Goal: Information Seeking & Learning: Learn about a topic

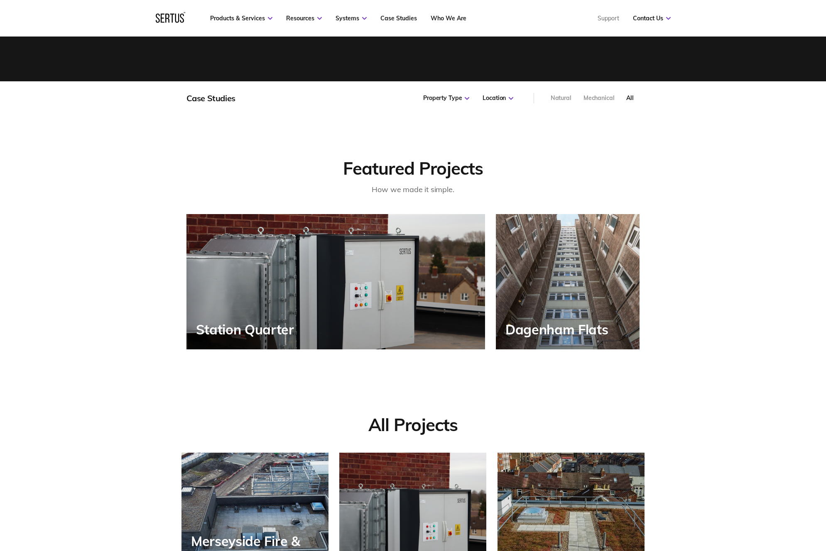
scroll to position [587, 463]
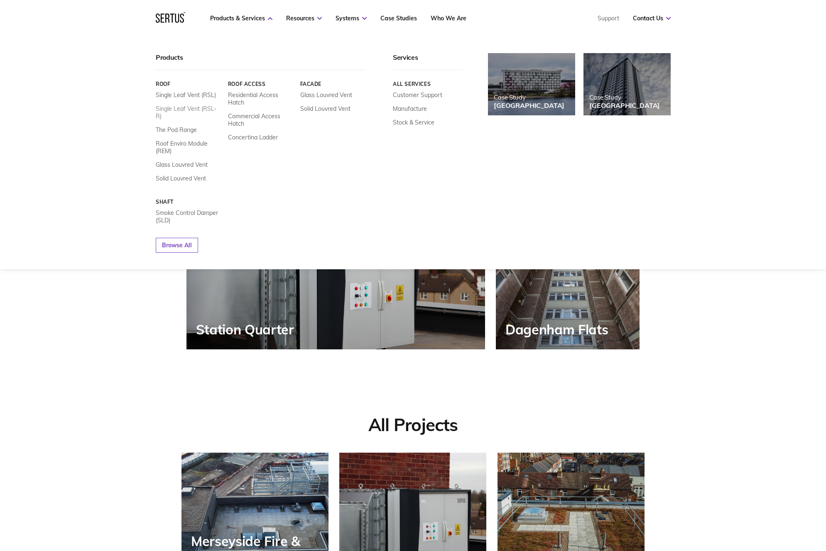
click at [202, 109] on link "Single Leaf Vent (RSL-R)" at bounding box center [189, 112] width 66 height 15
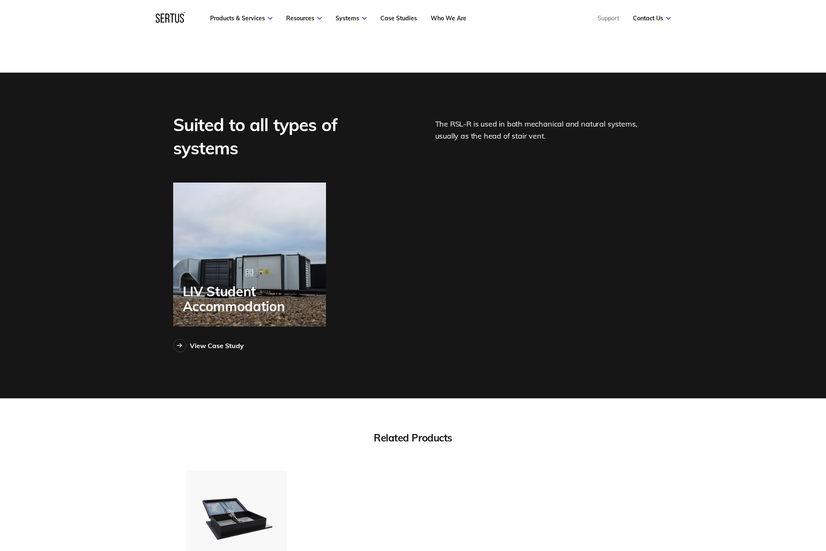
scroll to position [2216, 0]
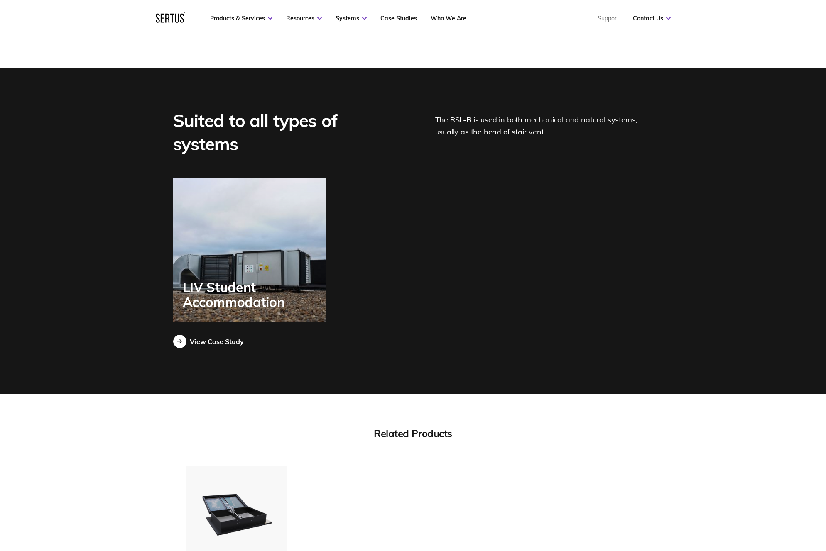
click at [220, 343] on div "View Case Study" at bounding box center [217, 341] width 54 height 8
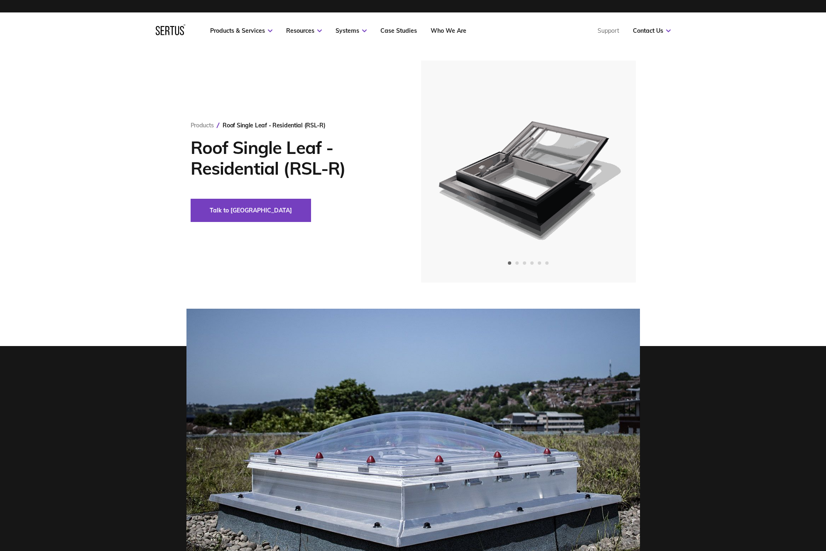
scroll to position [0, 0]
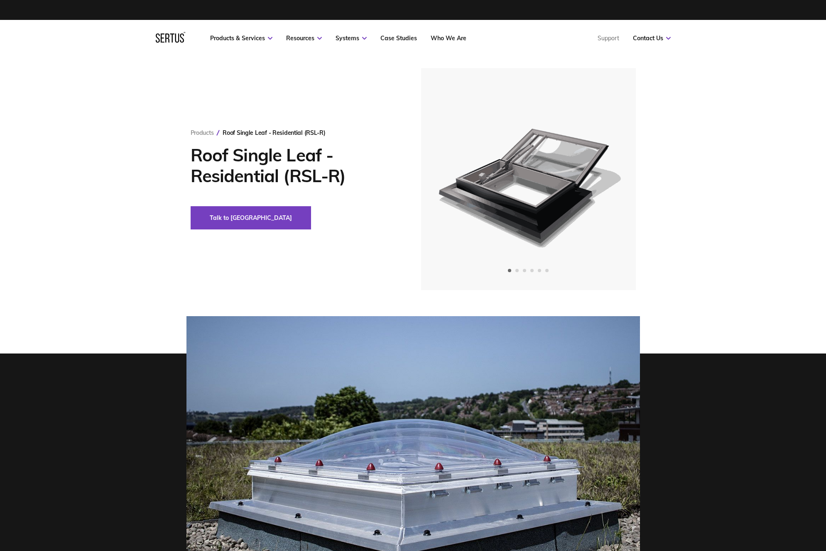
click at [157, 42] on icon at bounding box center [170, 37] width 29 height 11
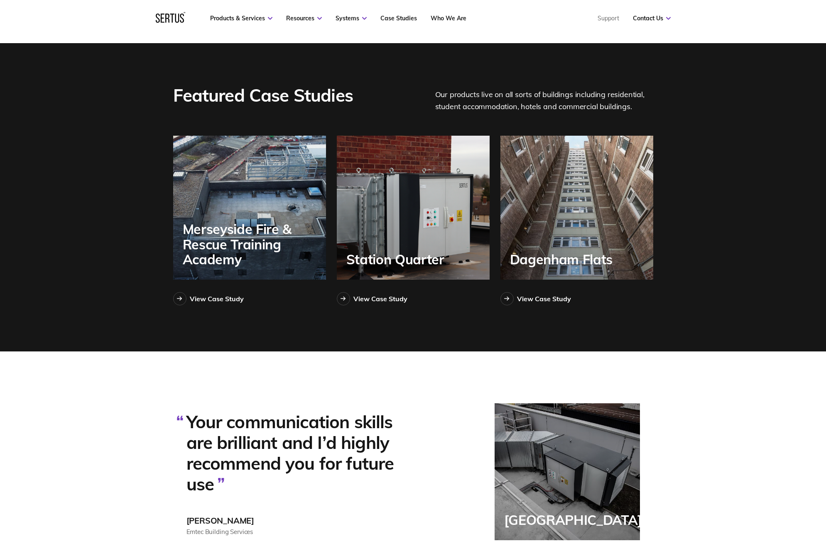
scroll to position [1836, 0]
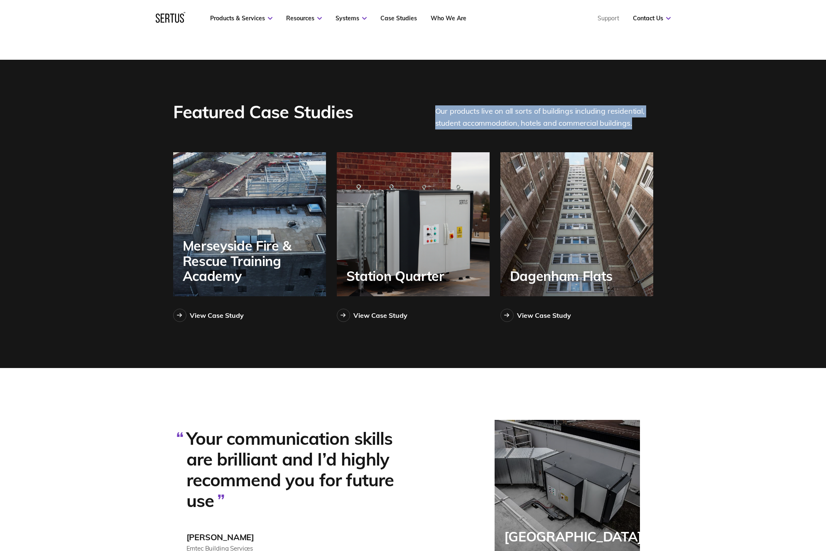
drag, startPoint x: 435, startPoint y: 111, endPoint x: 648, endPoint y: 123, distance: 212.4
click at [648, 123] on div "Our products live on all sorts of buildings including residential, student acco…" at bounding box center [544, 114] width 218 height 29
copy div "Our products live on all sorts of buildings including residential, student acco…"
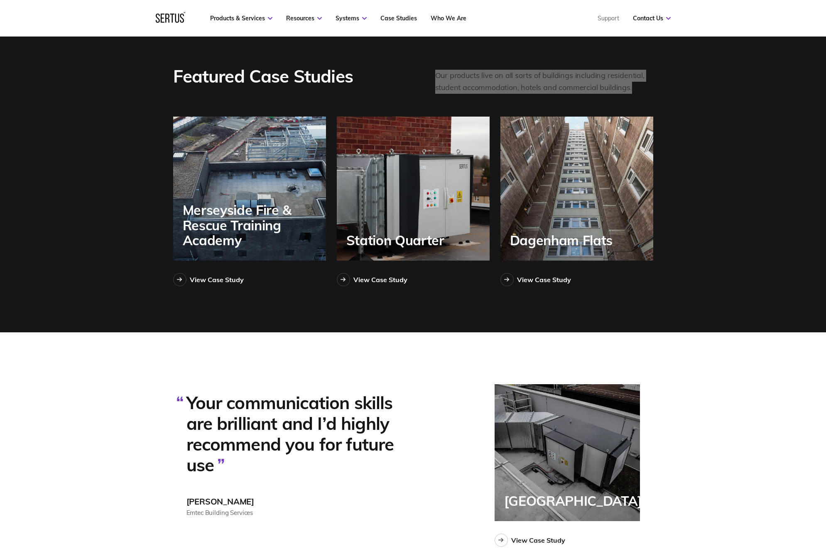
scroll to position [1608, 0]
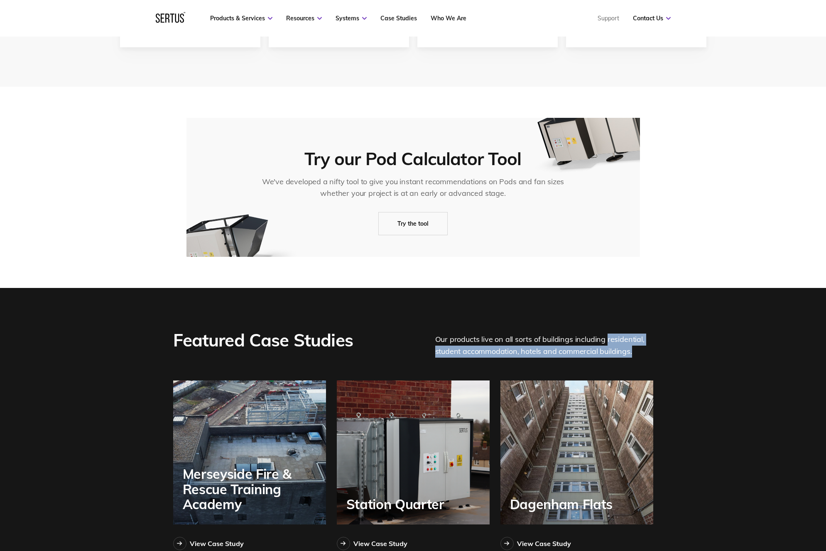
drag, startPoint x: 608, startPoint y: 340, endPoint x: 630, endPoint y: 352, distance: 25.3
click at [630, 352] on div "Our products live on all sorts of buildings including residential, student acco…" at bounding box center [544, 343] width 218 height 29
copy div "residential, student accommodation, hotels and commercial buildings."
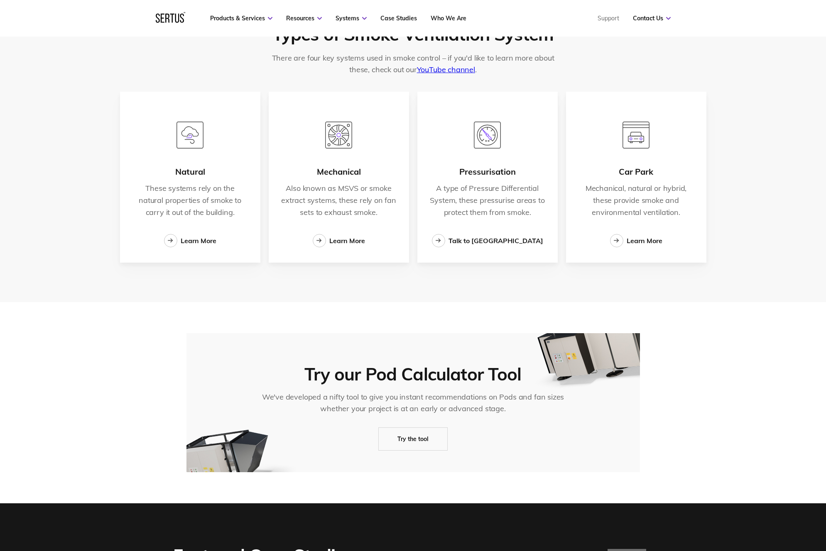
scroll to position [1158, 0]
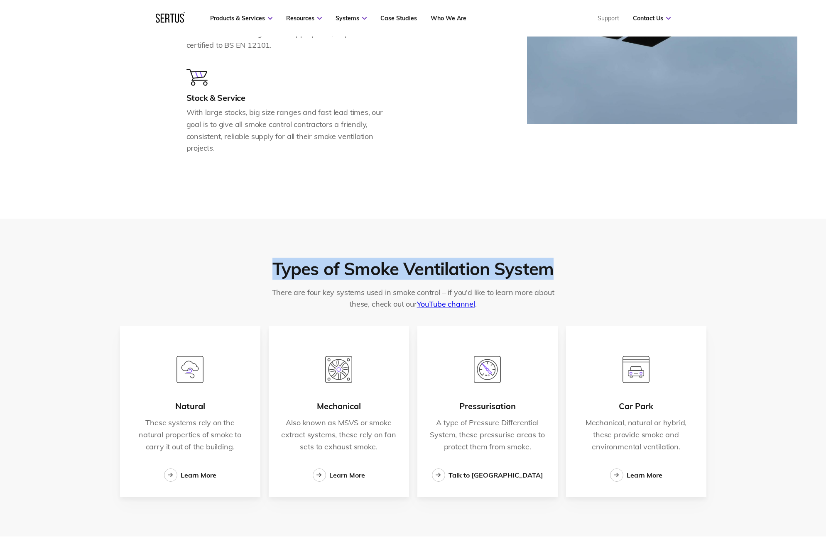
drag, startPoint x: 276, startPoint y: 268, endPoint x: 552, endPoint y: 269, distance: 275.6
click at [552, 269] on div "Types of Smoke Ventilation System" at bounding box center [412, 269] width 281 height 21
copy div "Types of Smoke Ventilation System"
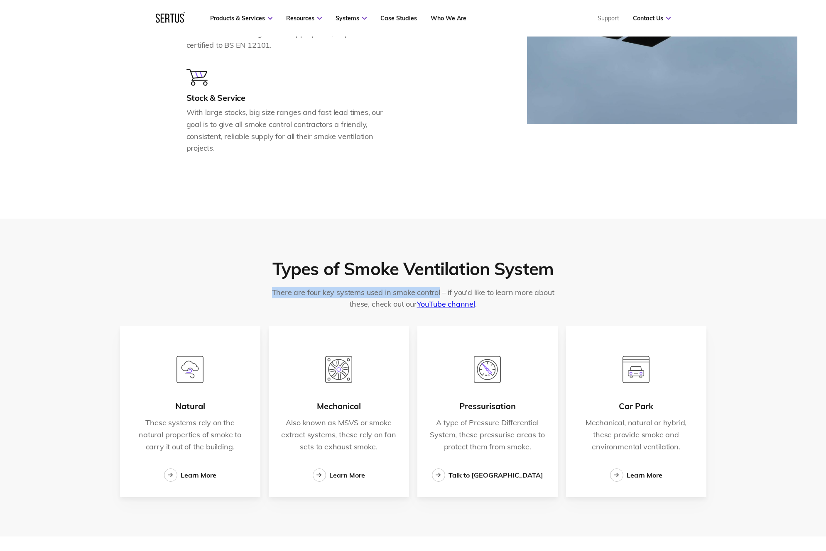
drag, startPoint x: 273, startPoint y: 291, endPoint x: 438, endPoint y: 291, distance: 165.2
click at [438, 291] on p "There are four key systems used in smoke control – if you'd like to learn more …" at bounding box center [413, 298] width 298 height 23
drag, startPoint x: 445, startPoint y: 291, endPoint x: 270, endPoint y: 293, distance: 174.3
click at [270, 293] on p "There are four key systems used in smoke control – if you'd like to learn more …" at bounding box center [413, 298] width 298 height 23
copy p "There are four key systems used in smoke control –"
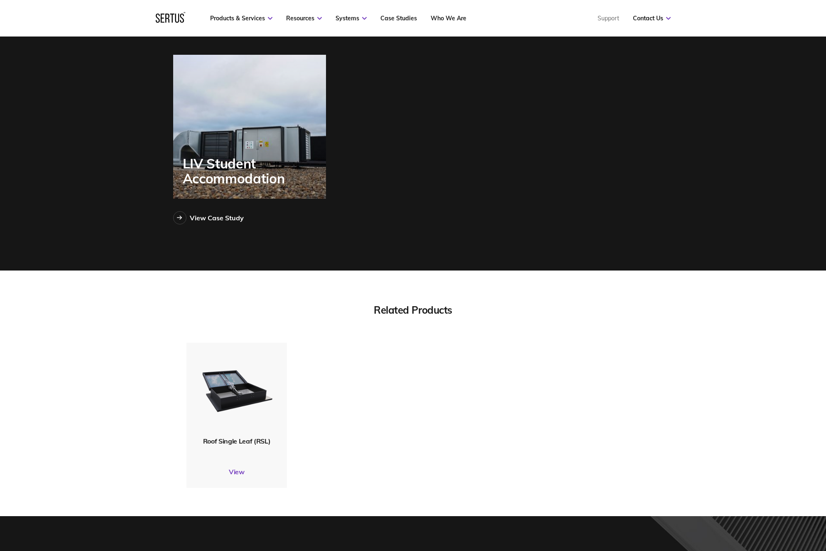
scroll to position [2316, 0]
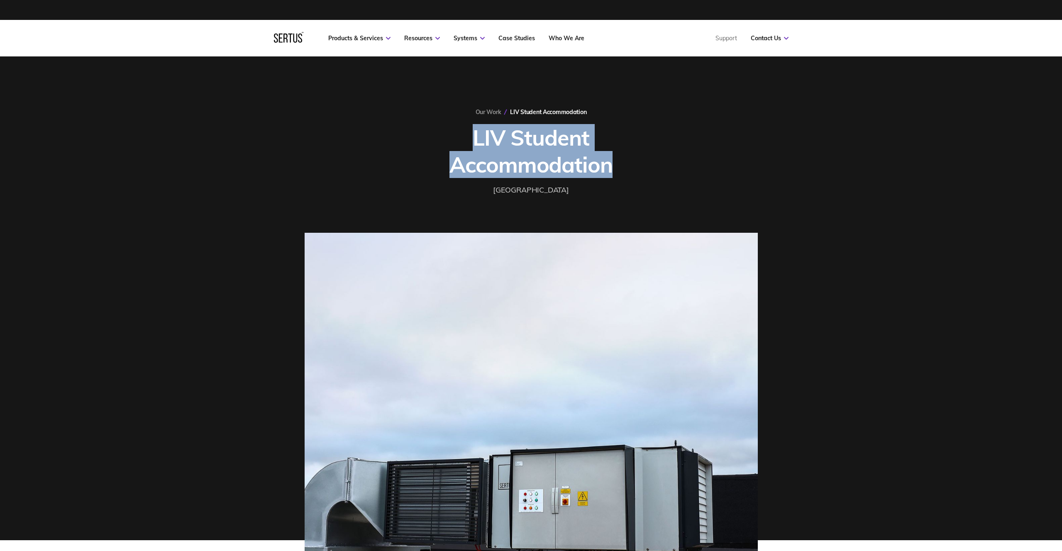
drag, startPoint x: 474, startPoint y: 140, endPoint x: 620, endPoint y: 164, distance: 147.3
click at [620, 164] on h1 "LIV Student Accommodation" at bounding box center [531, 151] width 270 height 54
copy h1 "LIV Student Accommodation"
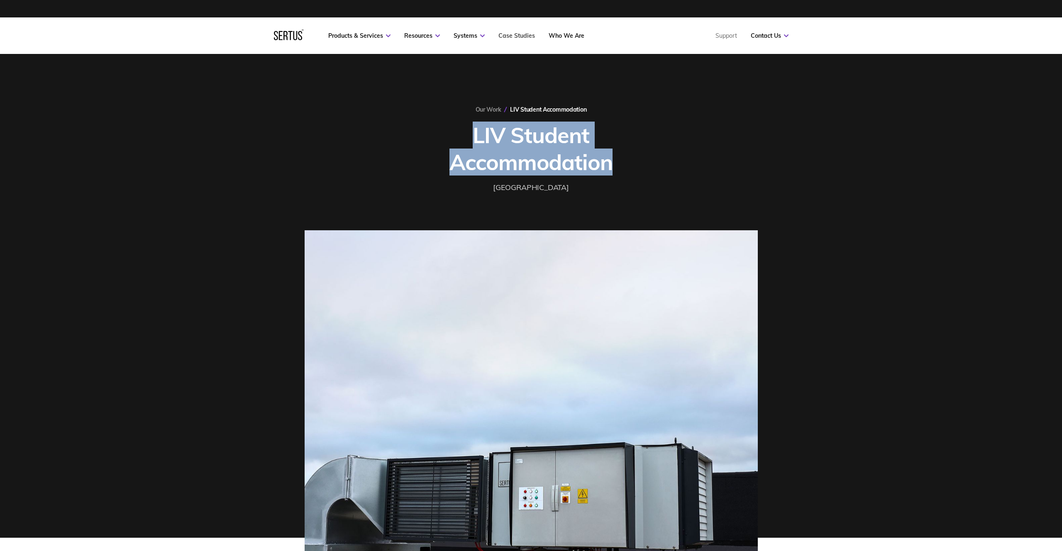
click at [521, 37] on link "Case Studies" at bounding box center [517, 35] width 37 height 7
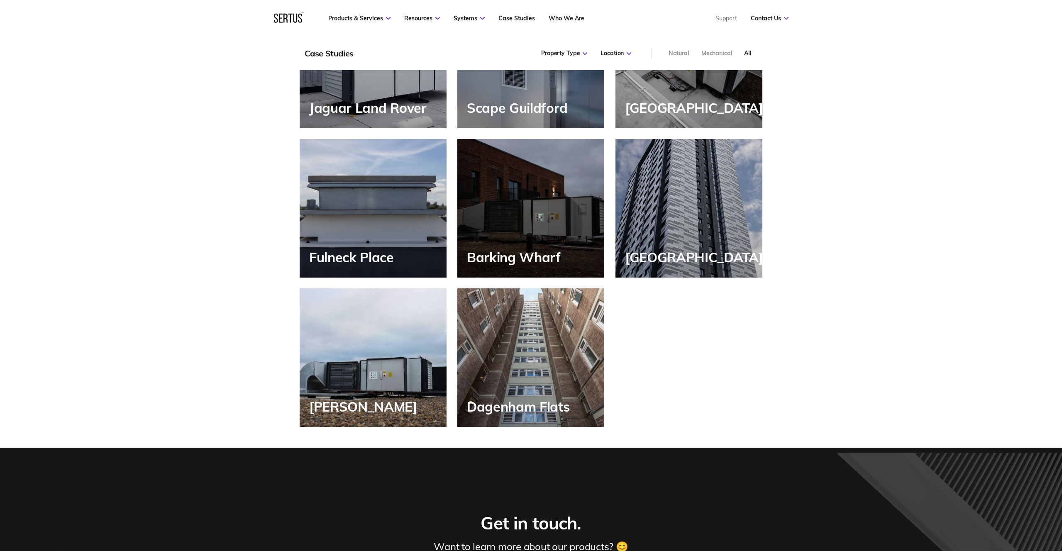
scroll to position [939, 0]
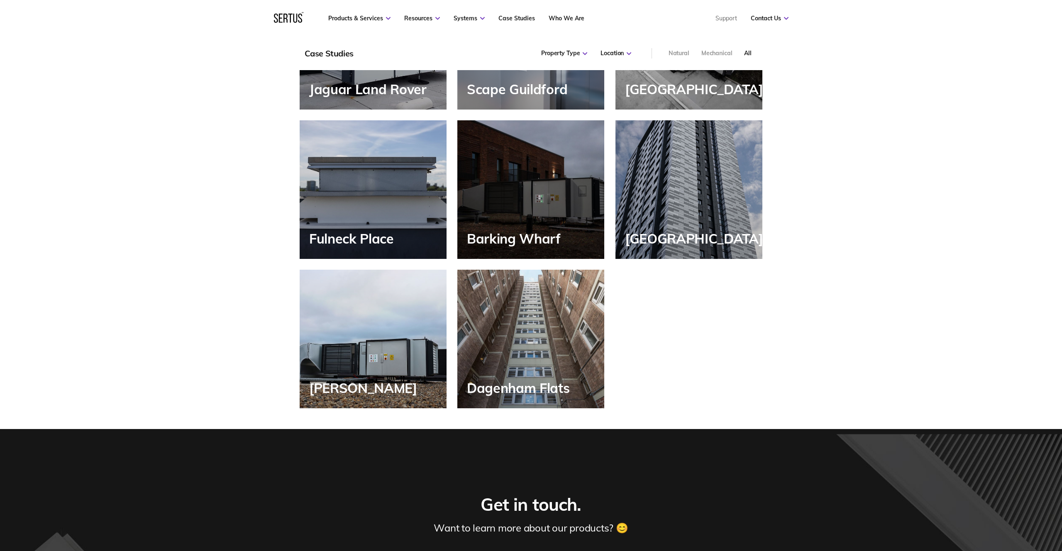
click at [365, 347] on div "[PERSON_NAME]" at bounding box center [373, 339] width 147 height 139
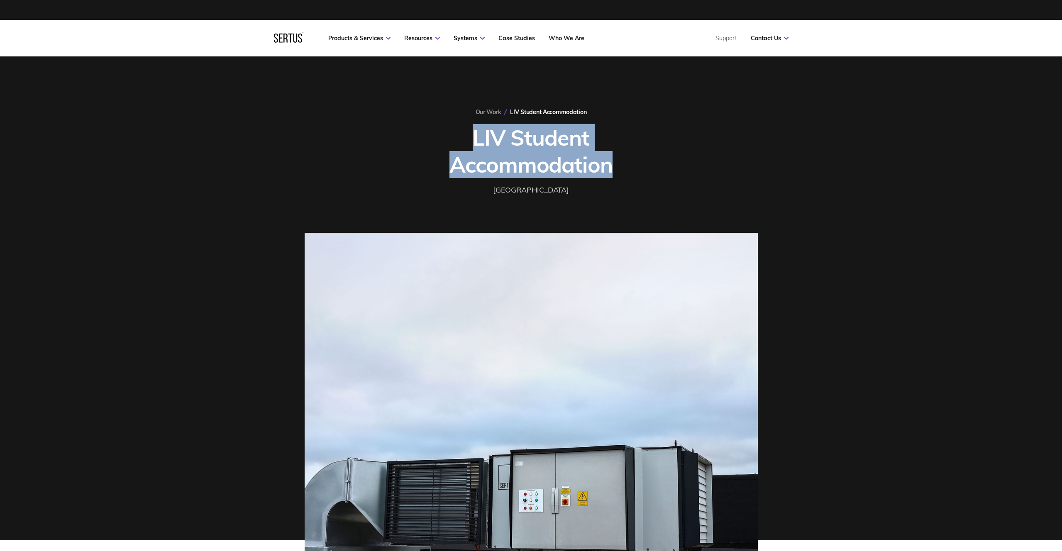
drag, startPoint x: 474, startPoint y: 138, endPoint x: 623, endPoint y: 163, distance: 150.3
click at [623, 163] on h1 "LIV Student Accommodation" at bounding box center [531, 151] width 270 height 54
copy h1 "LIV Student Accommodation"
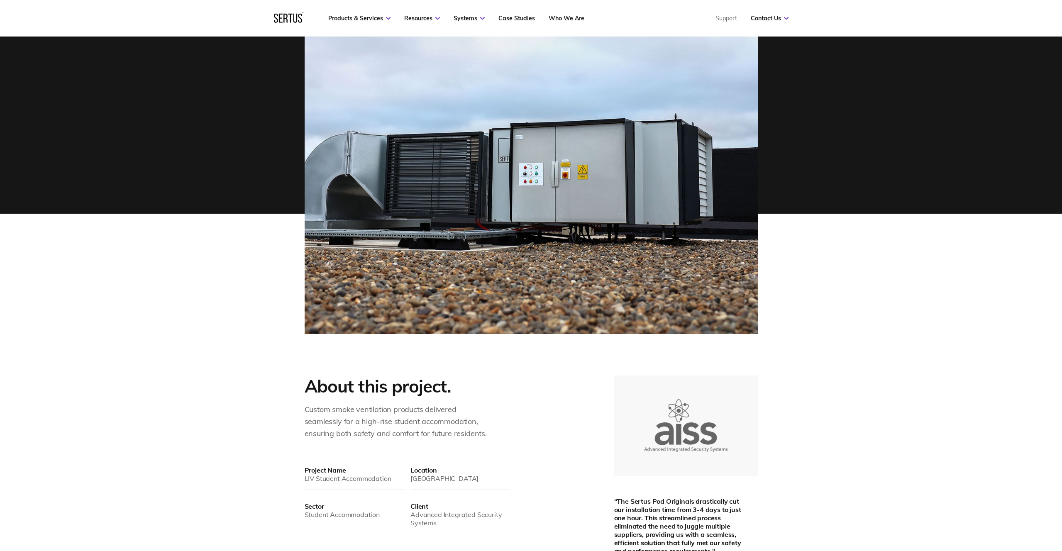
scroll to position [617, 0]
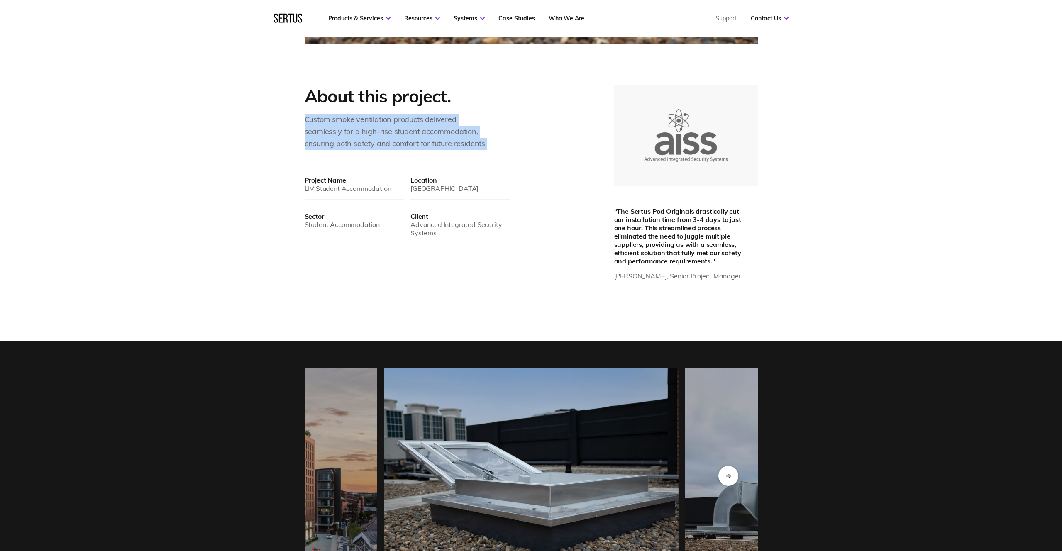
drag, startPoint x: 306, startPoint y: 120, endPoint x: 504, endPoint y: 144, distance: 199.6
click at [504, 144] on div "About this project. Custom smoke ventilation products delivered seamlessly for …" at bounding box center [407, 118] width 205 height 64
copy div "Custom smoke ventilation products delivered seamlessly for a high-rise student …"
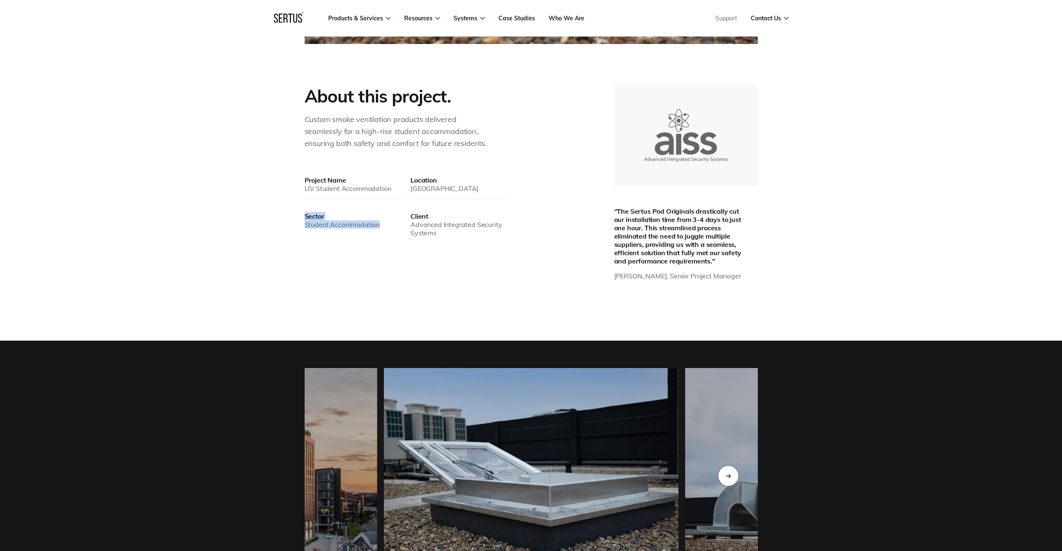
drag, startPoint x: 306, startPoint y: 216, endPoint x: 386, endPoint y: 224, distance: 80.5
click at [386, 224] on div "Sector Student Accommodation" at bounding box center [355, 228] width 100 height 32
click at [308, 238] on div "Sector Student Accommodation" at bounding box center [355, 228] width 100 height 32
drag, startPoint x: 327, startPoint y: 225, endPoint x: 396, endPoint y: 230, distance: 69.5
click at [396, 230] on div "Sector Student Accommodation" at bounding box center [355, 228] width 100 height 32
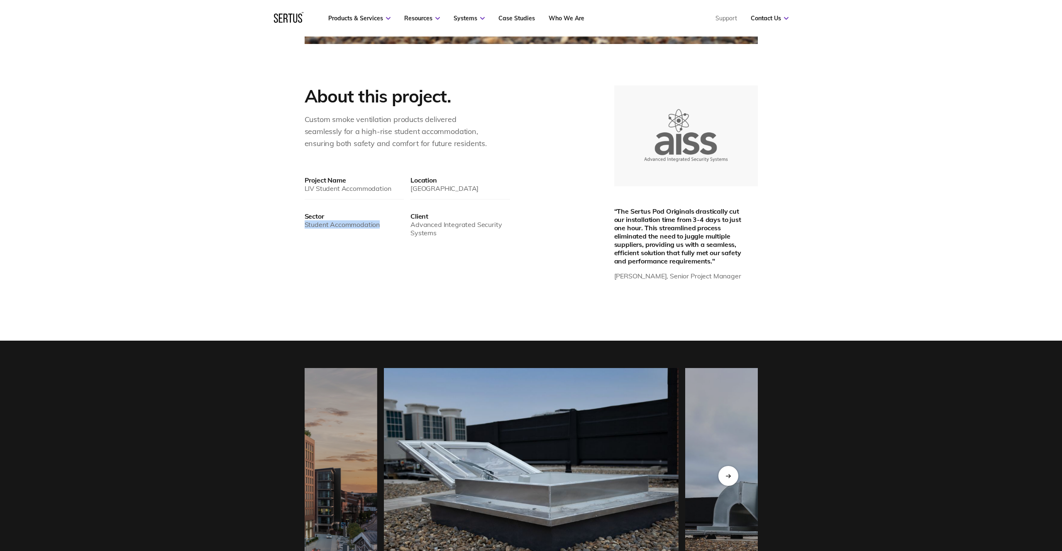
copy div "Student Accommodation"
drag, startPoint x: 412, startPoint y: 216, endPoint x: 435, endPoint y: 216, distance: 22.8
click at [435, 216] on div "Client" at bounding box center [461, 216] width 100 height 8
copy div "Client"
drag, startPoint x: 411, startPoint y: 225, endPoint x: 449, endPoint y: 233, distance: 38.7
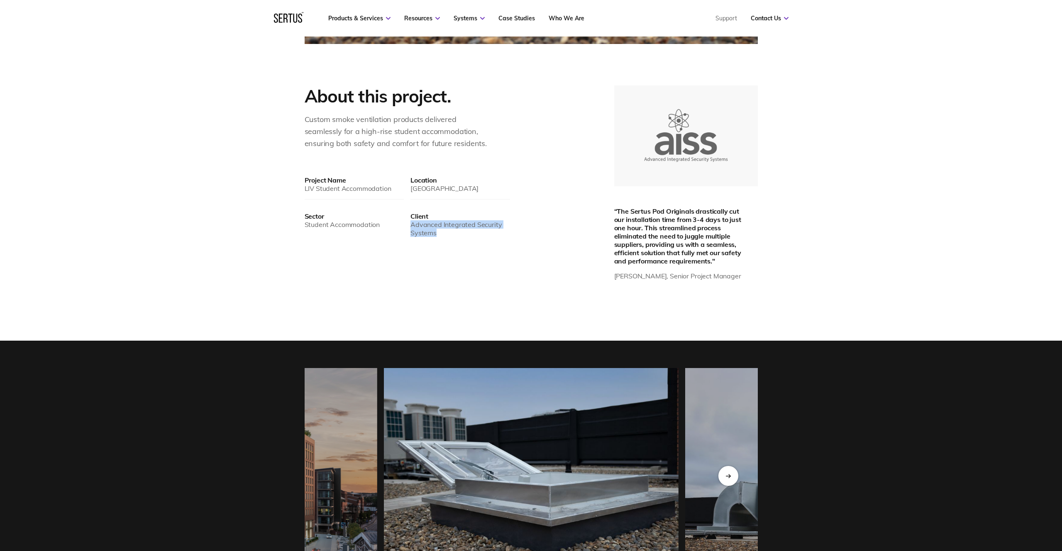
click at [449, 233] on div "Advanced Integrated Security Systems" at bounding box center [461, 228] width 100 height 17
copy div "Advanced Integrated Security Systems"
click at [619, 211] on div "“The Sertus Pod Originals drastically cut our installation time from 3-4 days t…" at bounding box center [682, 236] width 137 height 58
click at [616, 211] on div "“The Sertus Pod Originals drastically cut our installation time from 3-4 days t…" at bounding box center [682, 236] width 137 height 58
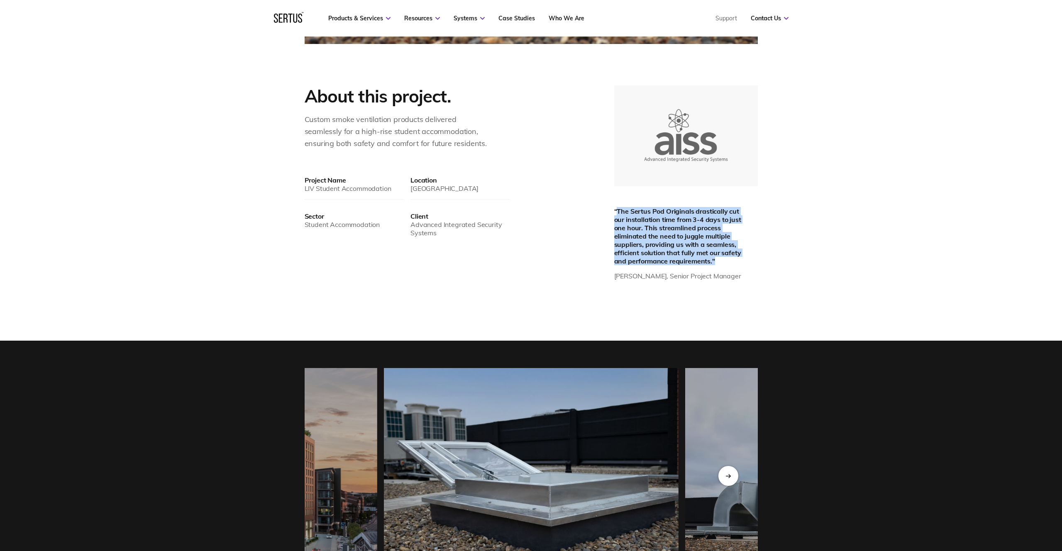
drag, startPoint x: 618, startPoint y: 210, endPoint x: 712, endPoint y: 260, distance: 106.6
click at [712, 261] on div "“The Sertus Pod Originals drastically cut our installation time from 3-4 days t…" at bounding box center [682, 236] width 137 height 58
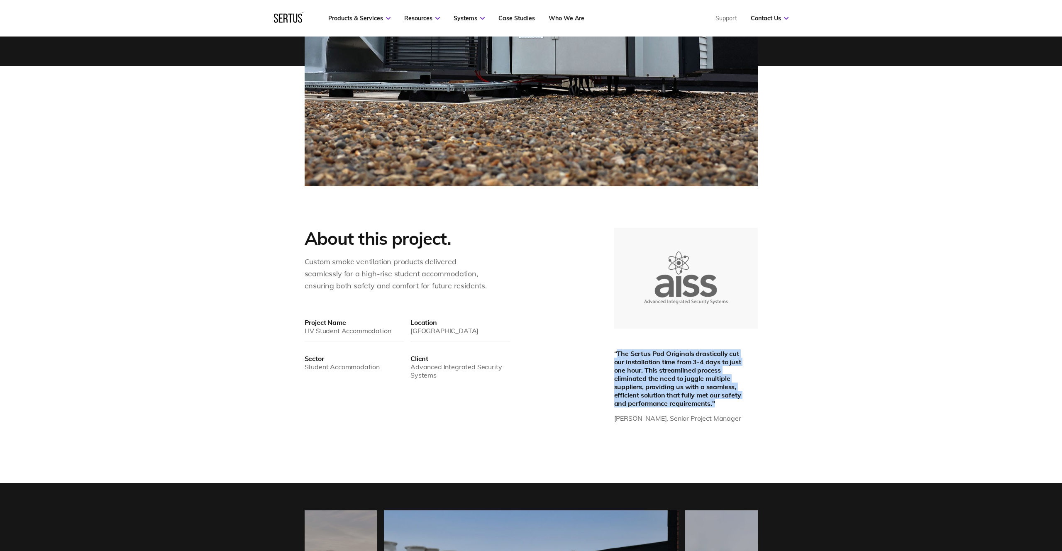
scroll to position [546, 0]
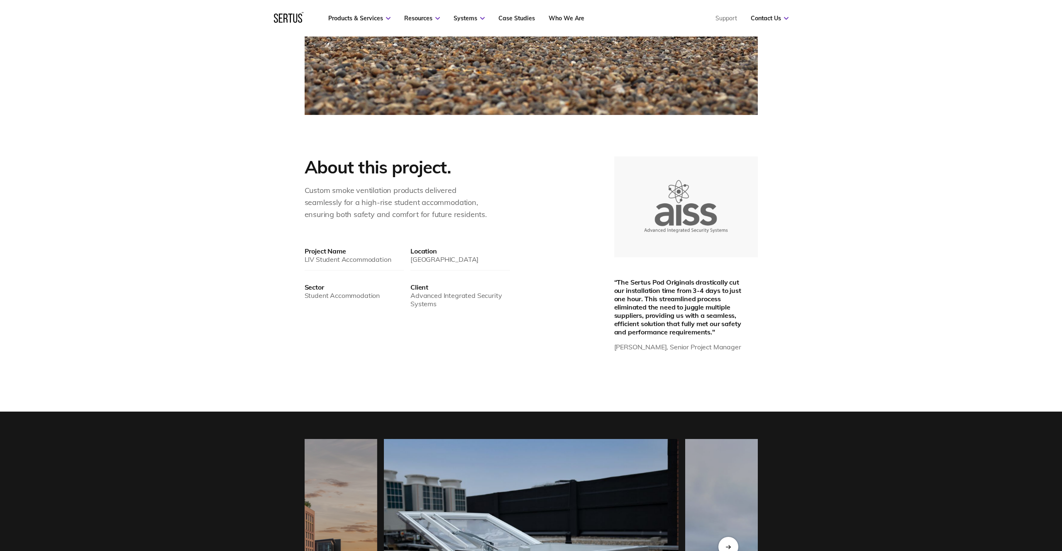
drag, startPoint x: 807, startPoint y: 231, endPoint x: 810, endPoint y: 251, distance: 19.8
click at [807, 231] on div "About this project. Custom smoke ventilation products delivered seamlessly for …" at bounding box center [531, 283] width 1062 height 255
click at [692, 217] on img at bounding box center [686, 207] width 86 height 56
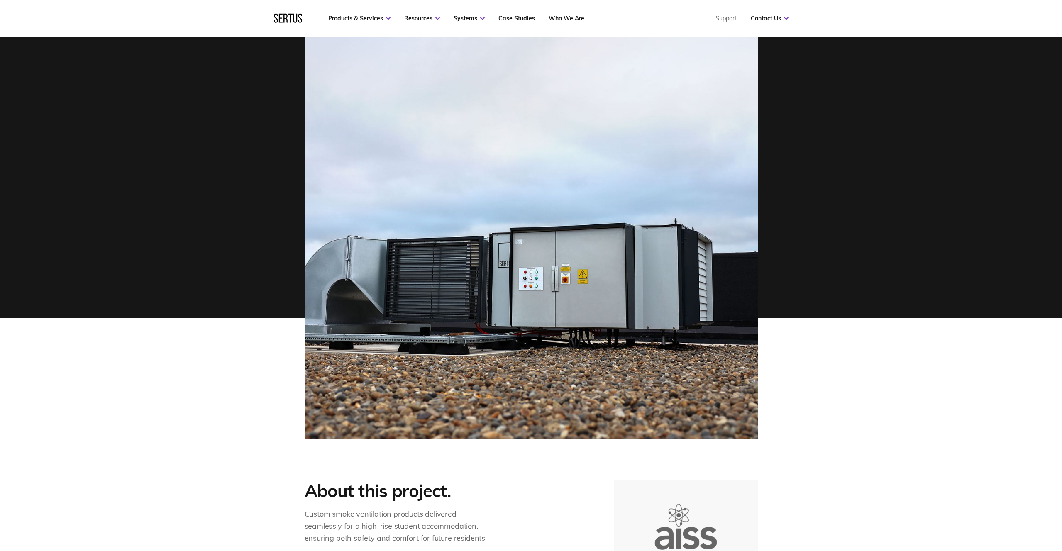
scroll to position [222, 0]
